Goal: Task Accomplishment & Management: Complete application form

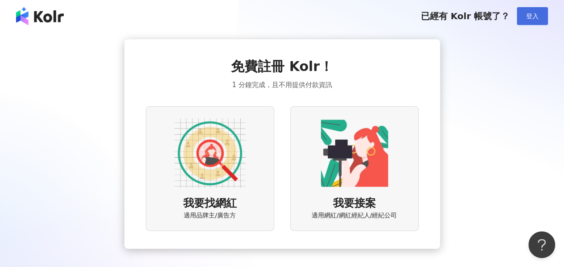
click at [526, 23] on button "登入" at bounding box center [532, 16] width 31 height 18
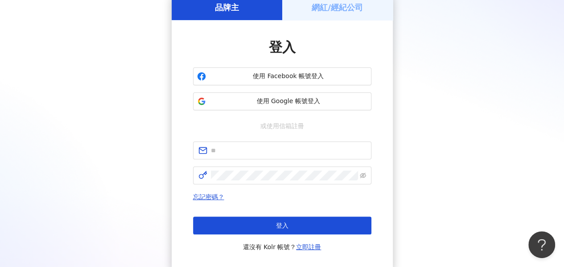
scroll to position [89, 0]
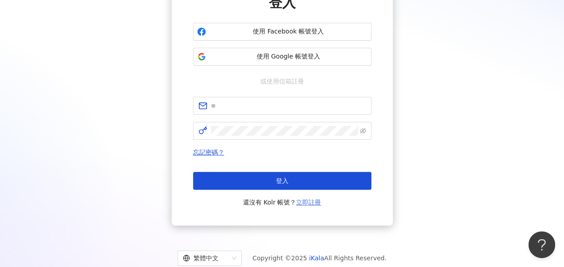
click at [306, 200] on link "立即註冊" at bounding box center [308, 201] width 25 height 7
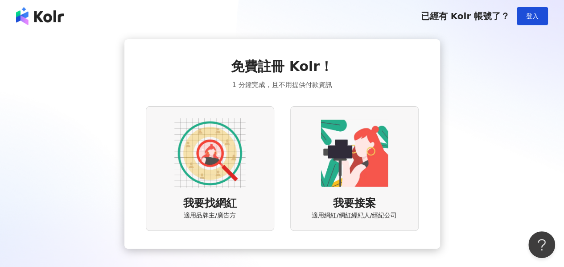
click at [220, 170] on img at bounding box center [209, 152] width 71 height 71
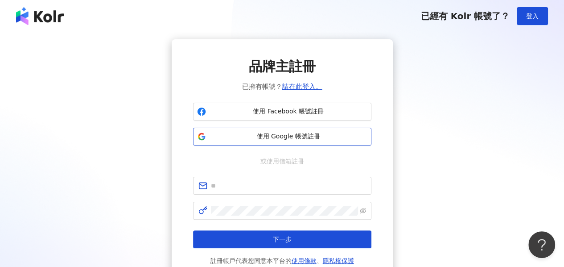
click at [285, 133] on span "使用 Google 帳號註冊" at bounding box center [289, 136] width 158 height 9
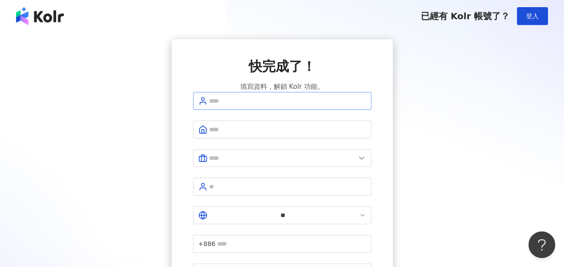
click at [297, 110] on span at bounding box center [282, 101] width 178 height 18
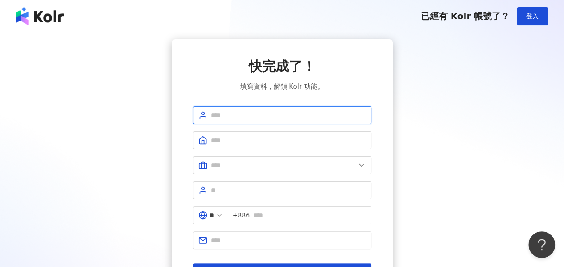
click at [276, 111] on input "text" at bounding box center [288, 115] width 155 height 10
drag, startPoint x: 287, startPoint y: 116, endPoint x: 180, endPoint y: 113, distance: 107.0
click at [180, 113] on div "快完成了！ 填寫資料，解鎖 Kolr 功能。 ********* ** +886 註冊完成" at bounding box center [282, 168] width 221 height 259
click at [349, 75] on div "快完成了！ 填寫資料，解鎖 Kolr 功能。" at bounding box center [282, 74] width 178 height 35
click at [301, 114] on input "*********" at bounding box center [288, 115] width 155 height 10
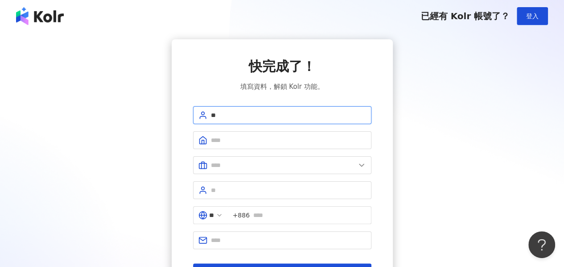
type input "*"
click at [25, 16] on img at bounding box center [40, 16] width 48 height 18
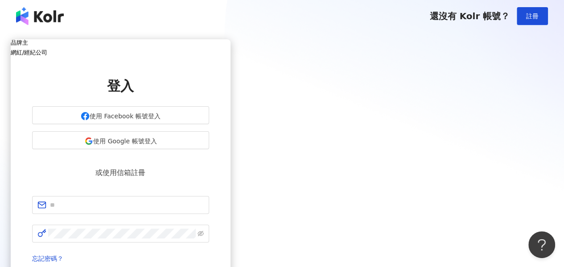
click at [230, 52] on h5 "網紅/經紀公司" at bounding box center [121, 52] width 220 height 7
click at [228, 45] on div "品牌主" at bounding box center [121, 42] width 220 height 7
click at [230, 49] on div "網紅/經紀公司" at bounding box center [121, 52] width 220 height 7
click at [230, 46] on div "品牌主" at bounding box center [121, 42] width 220 height 7
click at [160, 119] on span "使用 Facebook 帳號登入" at bounding box center [125, 115] width 71 height 7
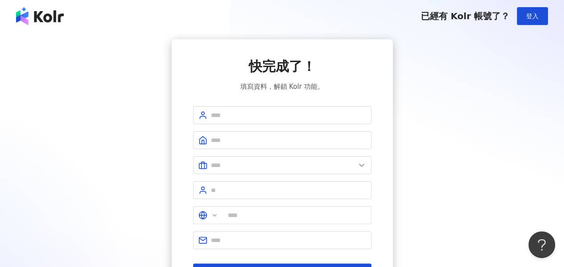
type input "**"
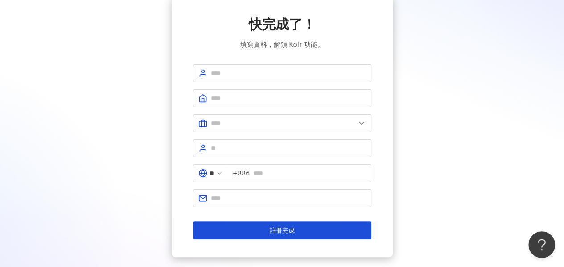
scroll to position [45, 0]
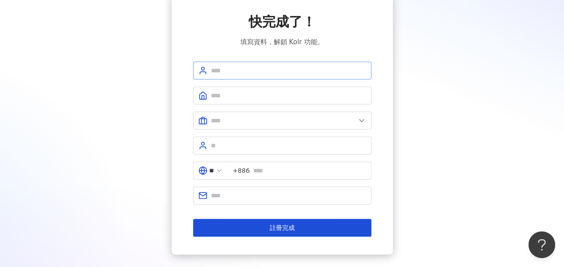
click at [244, 77] on span at bounding box center [282, 71] width 178 height 18
